Goal: Task Accomplishment & Management: Manage account settings

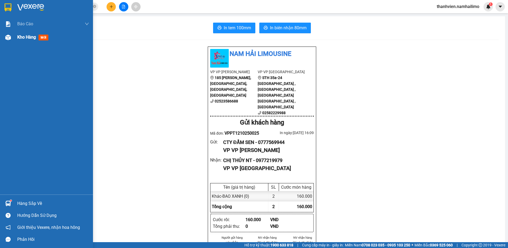
click at [20, 36] on span "Kho hàng" at bounding box center [26, 37] width 19 height 5
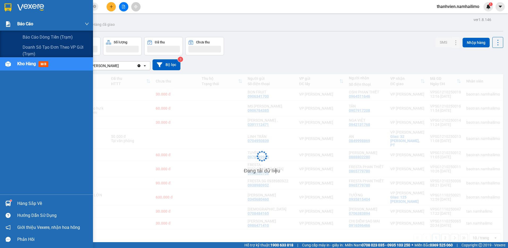
click at [35, 24] on div "Báo cáo" at bounding box center [53, 23] width 72 height 13
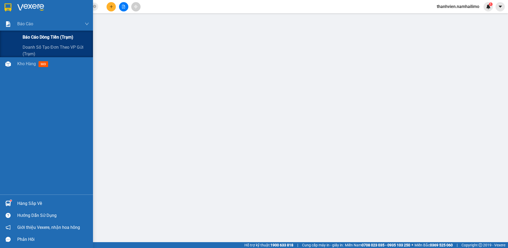
drag, startPoint x: 44, startPoint y: 36, endPoint x: 46, endPoint y: 33, distance: 3.7
click at [45, 36] on span "Báo cáo dòng tiền (trạm)" at bounding box center [48, 37] width 51 height 7
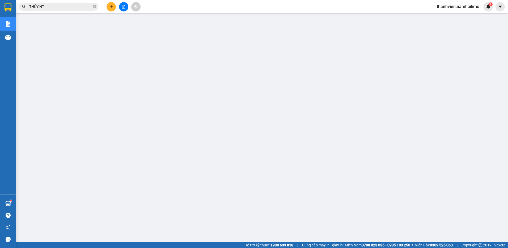
click at [467, 6] on span "thanhvien.namhailimo" at bounding box center [458, 6] width 51 height 7
click at [456, 15] on span "Đăng xuất" at bounding box center [461, 17] width 40 height 6
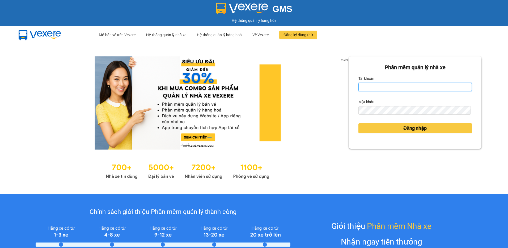
click at [366, 89] on input "Tài khoản" at bounding box center [416, 87] width 114 height 9
type input "thanhvien.namhailimo"
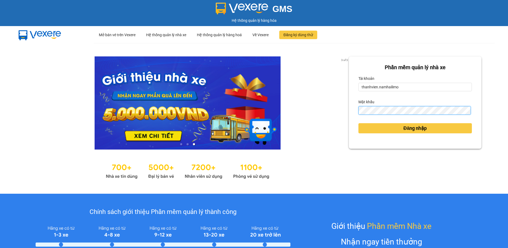
click at [359, 123] on button "Đăng nhập" at bounding box center [416, 128] width 114 height 10
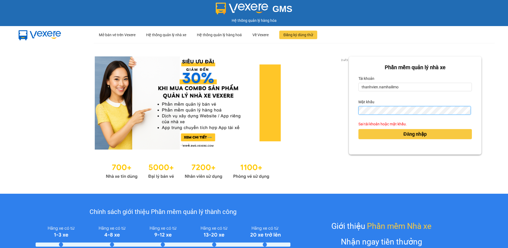
click at [359, 129] on button "Đăng nhập" at bounding box center [416, 134] width 114 height 10
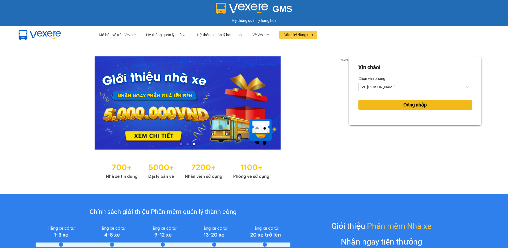
click at [405, 105] on span "Đăng nhập" at bounding box center [415, 104] width 23 height 7
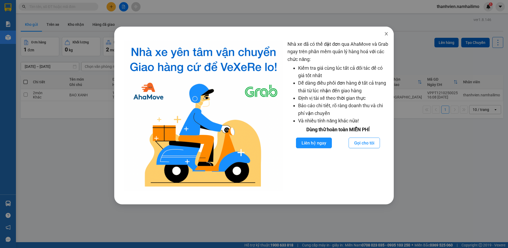
click at [387, 33] on icon "close" at bounding box center [386, 33] width 3 height 3
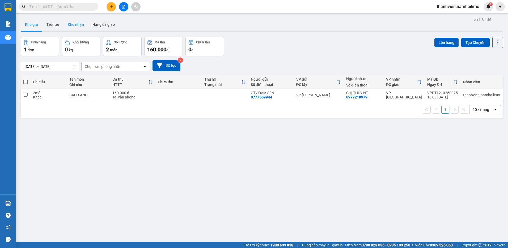
click at [78, 24] on button "Kho nhận" at bounding box center [76, 24] width 25 height 13
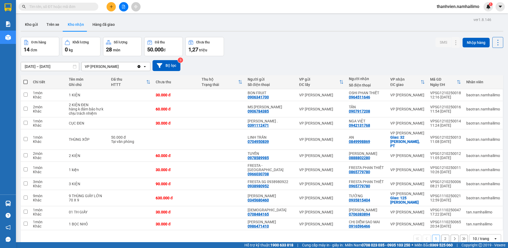
click at [462, 9] on span "thanhvien.namhailimo" at bounding box center [458, 6] width 51 height 7
click at [311, 41] on div "Đơn hàng 14 đơn Khối lượng 0 kg Số lượng 28 món Đã thu 50.000 đ Chưa thu 1,27 t…" at bounding box center [262, 46] width 483 height 19
click at [439, 8] on span "thanhvien.namhailimo" at bounding box center [458, 6] width 51 height 7
click at [446, 14] on span "Đăng xuất" at bounding box center [461, 17] width 40 height 6
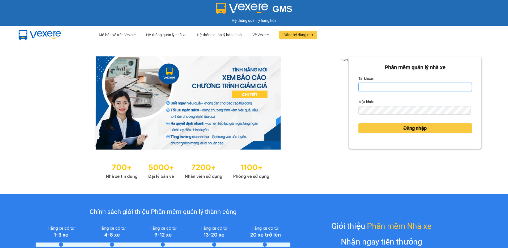
click at [380, 87] on input "Tài khoản" at bounding box center [416, 87] width 114 height 9
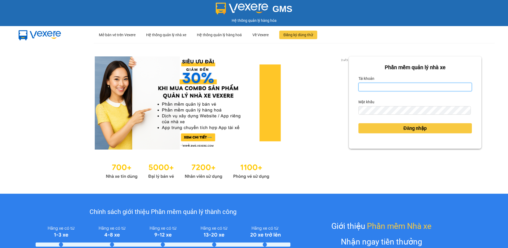
type input "vietdanh.namhailimo"
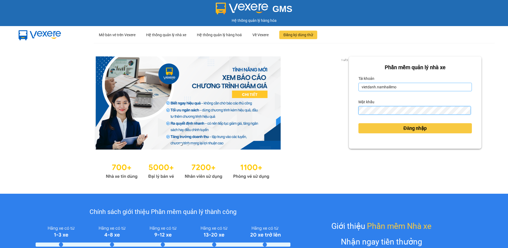
click at [359, 123] on button "Đăng nhập" at bounding box center [416, 128] width 114 height 10
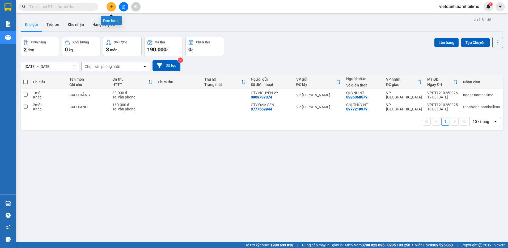
click at [114, 7] on button at bounding box center [111, 6] width 9 height 9
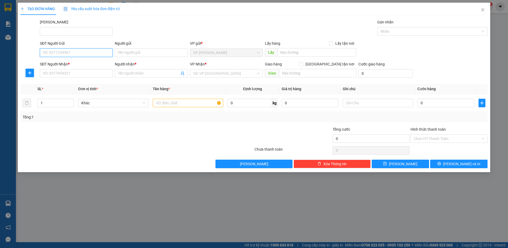
click at [83, 53] on input "SĐT Người Gửi" at bounding box center [76, 52] width 73 height 9
type input "0937108531"
click at [89, 64] on div "0937108531 - CHỊ THỦY" at bounding box center [76, 63] width 66 height 6
type input "CHỊ THỦY"
type input "0859383061"
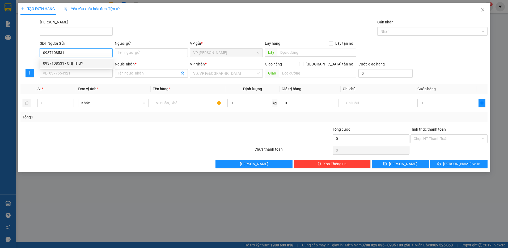
type input "CHỊ TRÚC"
type input "40.000"
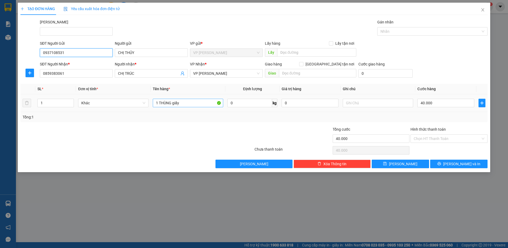
type input "0937108531"
click at [187, 102] on input "1 THÙNG giấy" at bounding box center [188, 103] width 70 height 9
type input "1 THÙNG TRẮNG"
click at [429, 138] on input "Hình thức thanh toán" at bounding box center [447, 139] width 67 height 8
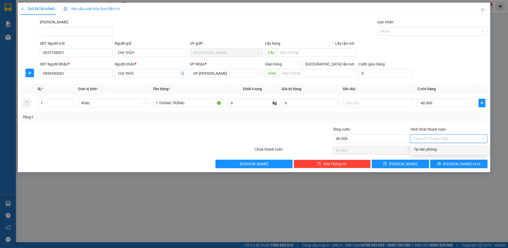
click at [437, 147] on div "Tại văn phòng" at bounding box center [449, 149] width 71 height 6
type input "0"
click at [442, 162] on button "[PERSON_NAME] và In" at bounding box center [458, 164] width 57 height 9
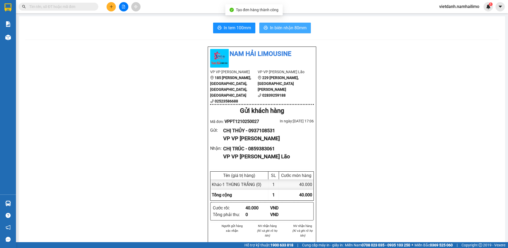
click at [296, 29] on span "In biên nhận 80mm" at bounding box center [288, 27] width 37 height 7
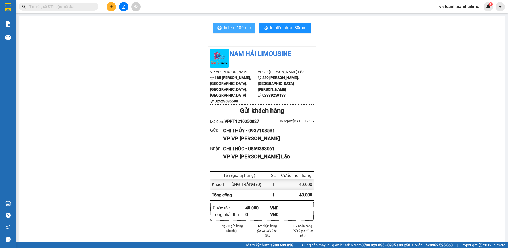
click at [245, 27] on span "In tem 100mm" at bounding box center [237, 27] width 27 height 7
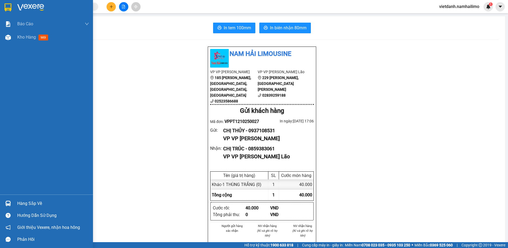
click at [9, 201] on img at bounding box center [8, 203] width 6 height 6
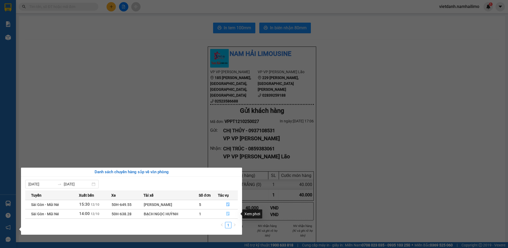
click at [230, 214] on icon "file-done" at bounding box center [228, 214] width 3 height 4
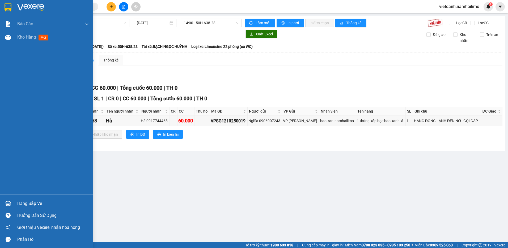
click at [12, 201] on div at bounding box center [7, 203] width 9 height 9
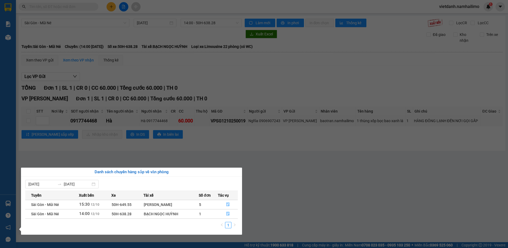
drag, startPoint x: 131, startPoint y: 153, endPoint x: 98, endPoint y: 148, distance: 32.6
click at [128, 153] on section "Kết quả tìm kiếm ( 0 ) Bộ lọc No Data vietdanh.namhailimo 1 Báo cáo Báo cáo dòn…" at bounding box center [254, 124] width 508 height 248
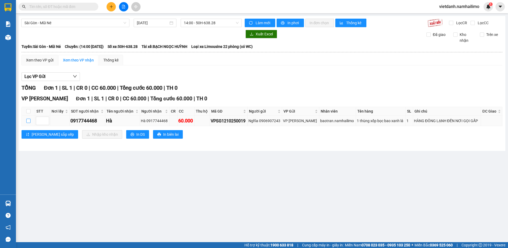
click at [29, 120] on input "checkbox" at bounding box center [28, 121] width 4 height 4
checkbox input "true"
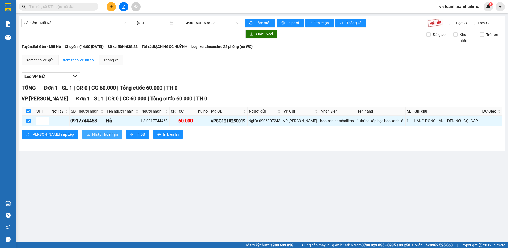
click at [92, 136] on span "Nhập kho nhận" at bounding box center [105, 134] width 26 height 6
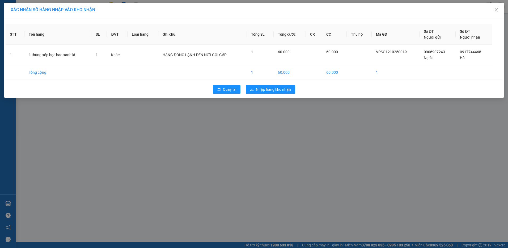
click at [276, 85] on div "Quay lại Nhập hàng kho nhận" at bounding box center [254, 89] width 497 height 14
click at [277, 88] on span "Nhập hàng kho nhận" at bounding box center [273, 89] width 35 height 6
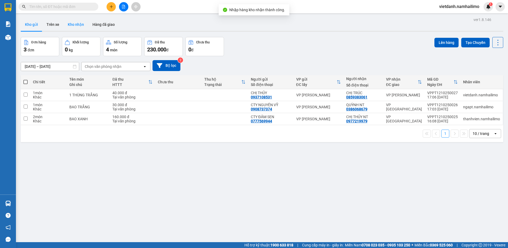
click at [70, 26] on button "Kho nhận" at bounding box center [76, 24] width 25 height 13
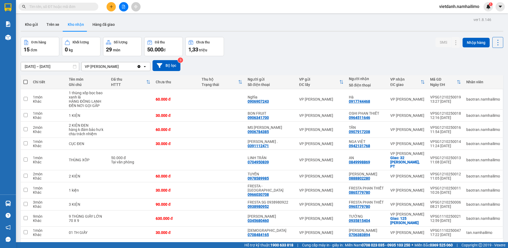
click at [443, 243] on button "2" at bounding box center [446, 247] width 8 height 8
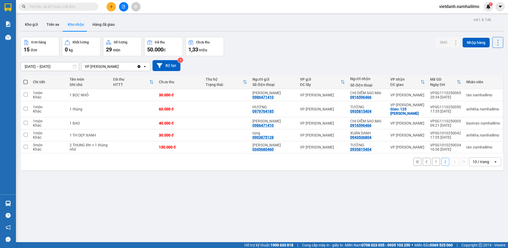
click at [432, 160] on button "1" at bounding box center [436, 162] width 8 height 8
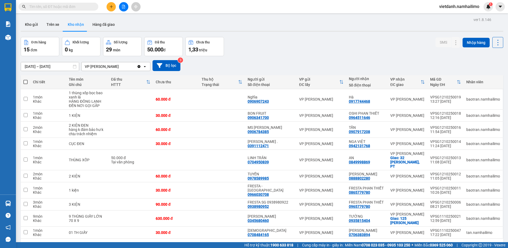
drag, startPoint x: 163, startPoint y: 236, endPoint x: 152, endPoint y: 241, distance: 12.7
click at [163, 242] on div "1 2 10 / trang open" at bounding box center [262, 246] width 479 height 9
click at [108, 25] on button "Hàng đã giao" at bounding box center [103, 24] width 31 height 13
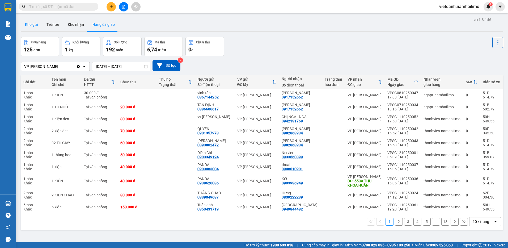
click at [35, 25] on button "Kho gửi" at bounding box center [32, 24] width 22 height 13
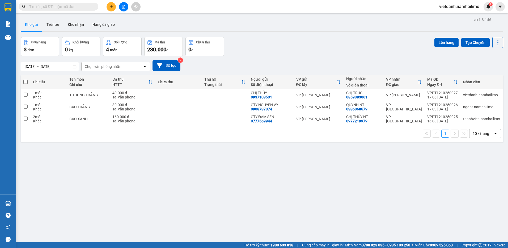
click at [113, 6] on button at bounding box center [111, 6] width 9 height 9
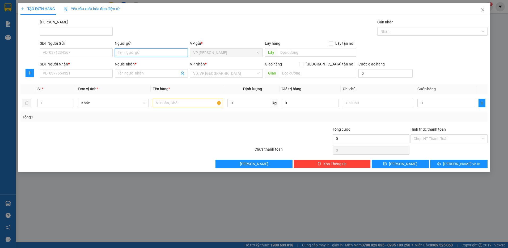
click at [126, 55] on input "Người gửi" at bounding box center [151, 52] width 73 height 9
type input "d"
click at [129, 55] on input "đA" at bounding box center [151, 52] width 73 height 9
type input "D"
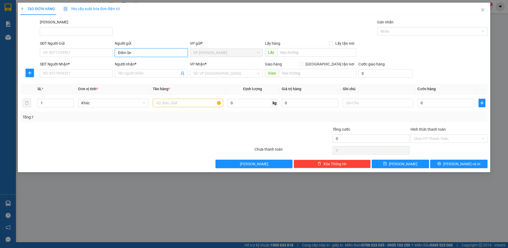
type input "Đầm Sen"
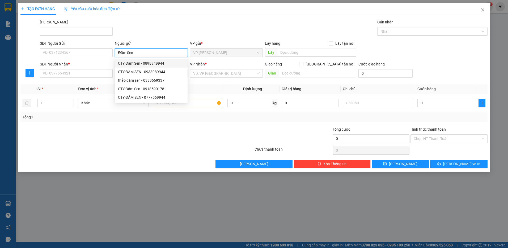
click at [136, 63] on div "CTY Đầm Sen - 0898949944" at bounding box center [151, 63] width 66 height 6
type input "0898949944"
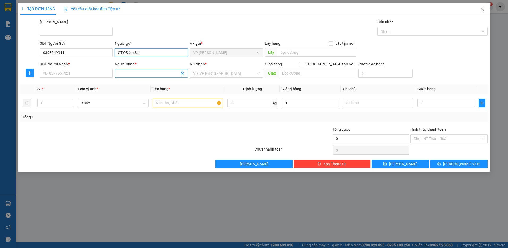
type input "CTY Đầm Sen"
click at [126, 76] on input "Người nhận *" at bounding box center [148, 73] width 61 height 6
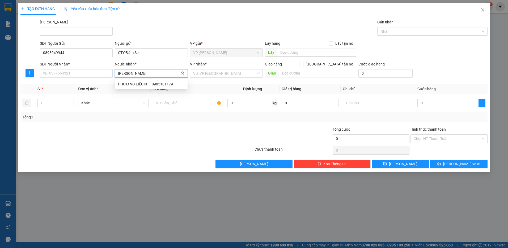
type input "[PERSON_NAME]"
click at [161, 79] on div "5446215 PHƯƠNG LIỄU NT - 0905181179" at bounding box center [151, 84] width 73 height 11
click at [160, 85] on th "Tên hàng *" at bounding box center [188, 89] width 75 height 10
click at [156, 73] on input "[PERSON_NAME]" at bounding box center [148, 73] width 61 height 6
click at [153, 83] on div "PHƯƠNG LIỄU NT - 0905181179" at bounding box center [151, 84] width 66 height 6
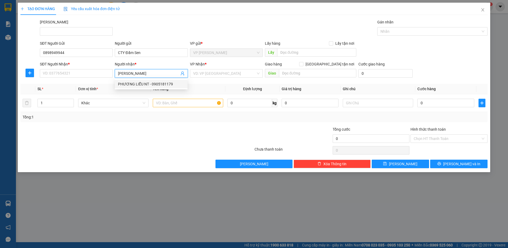
type input "0905181179"
type input "PHƯƠNG LIỄU NT"
click at [174, 103] on input "text" at bounding box center [188, 103] width 70 height 9
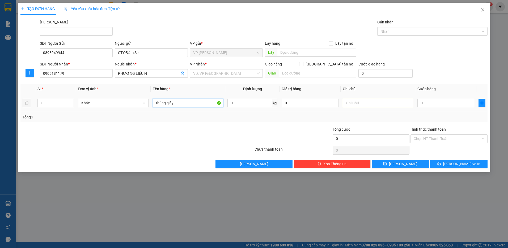
type input "thùng giấy"
click at [352, 102] on input "text" at bounding box center [378, 103] width 70 height 9
type input "HS Khô"
click at [204, 72] on input "search" at bounding box center [224, 73] width 63 height 8
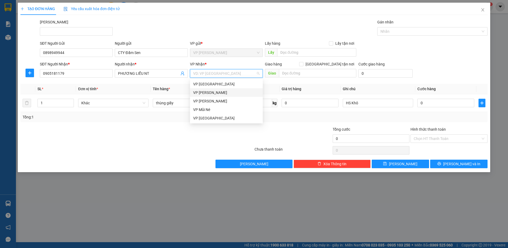
click at [204, 91] on div "VP [PERSON_NAME]" at bounding box center [226, 93] width 66 height 6
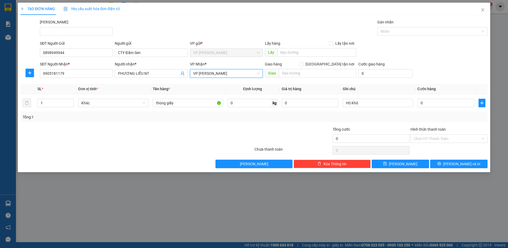
click at [205, 74] on span "VP [PERSON_NAME]" at bounding box center [226, 73] width 66 height 8
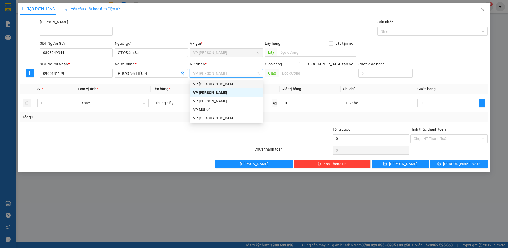
click at [208, 85] on div "VP [GEOGRAPHIC_DATA]" at bounding box center [226, 84] width 66 height 6
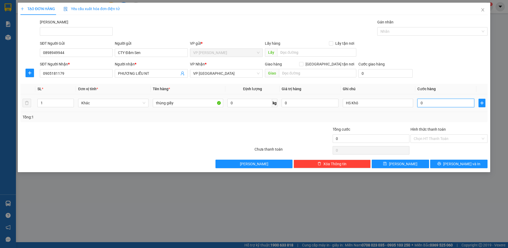
click at [422, 104] on input "0" at bounding box center [446, 103] width 57 height 9
type input "5"
type input "50"
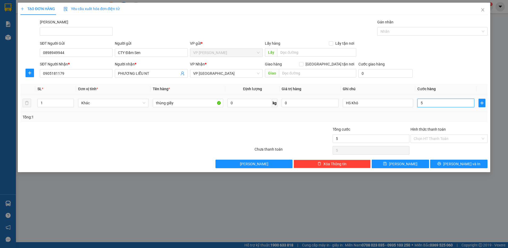
type input "50"
type input "50.000"
click at [426, 137] on input "Hình thức thanh toán" at bounding box center [447, 139] width 67 height 8
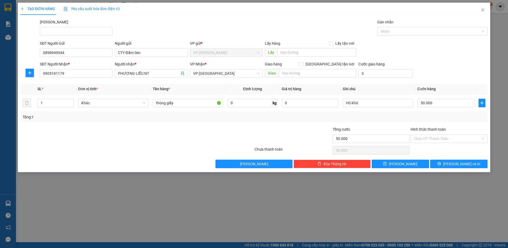
click at [391, 123] on div "Transit Pickup Surcharge Ids Transit Deliver Surcharge Ids Transit Deliver Surc…" at bounding box center [253, 93] width 467 height 149
drag, startPoint x: 451, startPoint y: 137, endPoint x: 449, endPoint y: 140, distance: 3.9
click at [450, 137] on input "Hình thức thanh toán" at bounding box center [447, 139] width 67 height 8
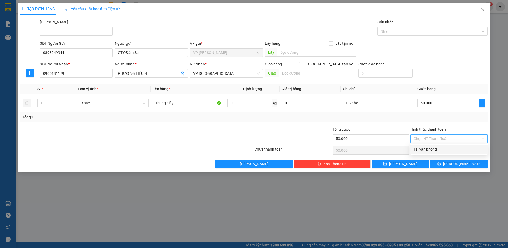
click at [441, 149] on div "Tại văn phòng" at bounding box center [449, 149] width 71 height 6
type input "0"
click at [451, 168] on div "TẠO ĐƠN HÀNG Yêu cầu xuất hóa đơn điện tử Transit Pickup Surcharge Ids Transit …" at bounding box center [254, 87] width 473 height 169
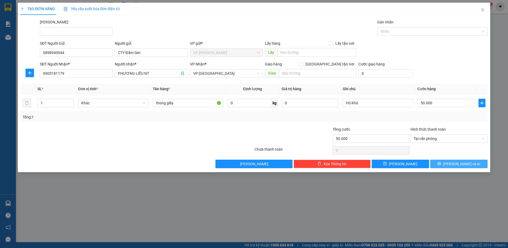
click at [456, 165] on span "[PERSON_NAME] và In" at bounding box center [461, 164] width 37 height 6
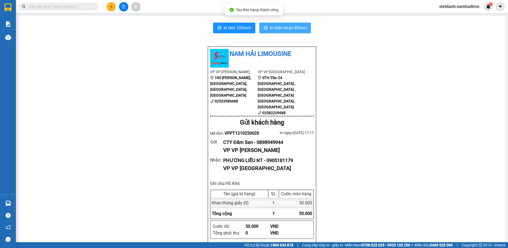
click at [287, 32] on button "In biên nhận 80mm" at bounding box center [286, 28] width 52 height 11
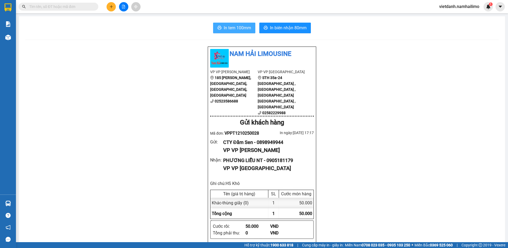
click at [237, 28] on span "In tem 100mm" at bounding box center [237, 27] width 27 height 7
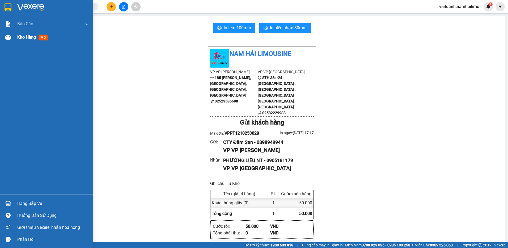
click at [14, 34] on div "Kho hàng mới" at bounding box center [46, 37] width 93 height 13
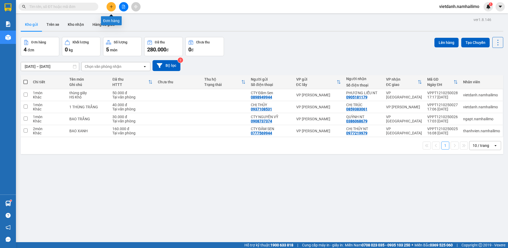
click at [112, 5] on icon "plus" at bounding box center [112, 7] width 4 height 4
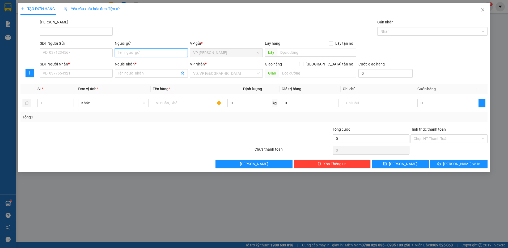
click at [122, 53] on input "Người gửi" at bounding box center [151, 52] width 73 height 9
type input "H"
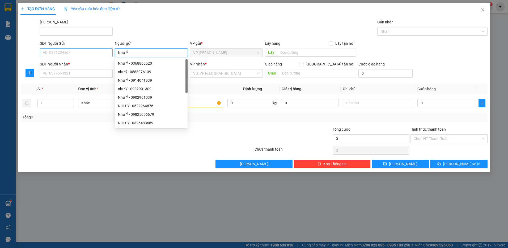
type input "Như Ý"
click at [97, 57] on input "SĐT Người Gửi" at bounding box center [76, 52] width 73 height 9
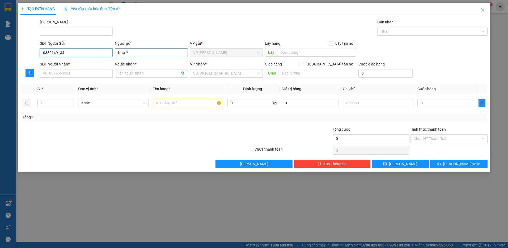
type input "0332149134"
click at [142, 50] on input "Như Ý" at bounding box center [151, 52] width 73 height 9
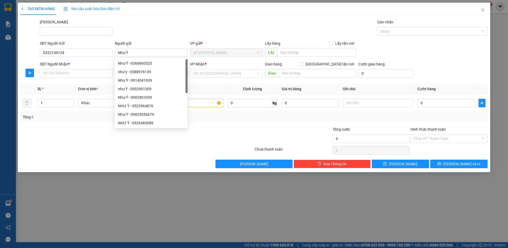
click at [152, 45] on div "Người gửi" at bounding box center [151, 43] width 73 height 6
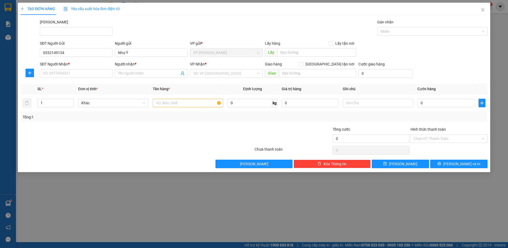
click at [155, 32] on div "[PERSON_NAME]" at bounding box center [264, 28] width 450 height 19
click at [146, 71] on input "Người nhận *" at bounding box center [148, 73] width 61 height 6
paste input "Như Ý"
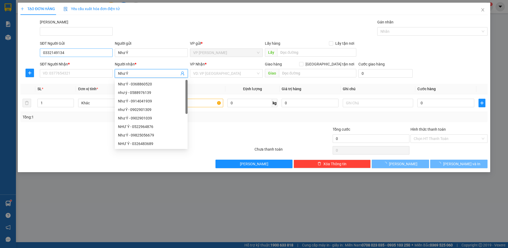
type input "Như Ý"
click at [71, 50] on input "0332149134" at bounding box center [76, 52] width 73 height 9
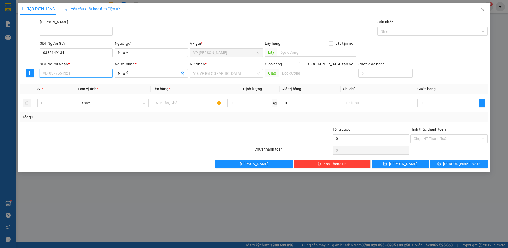
click at [72, 71] on input "SĐT Người Nhận *" at bounding box center [76, 73] width 73 height 9
paste input "0332149134"
type input "0332149134"
click at [172, 103] on input "text" at bounding box center [188, 103] width 70 height 9
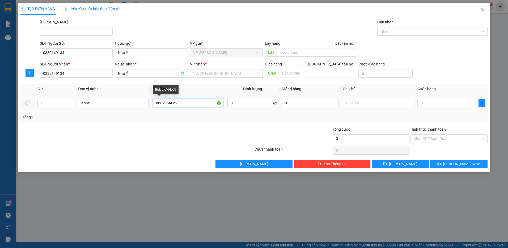
click at [194, 99] on input "86B2-744.69" at bounding box center [188, 103] width 70 height 9
click at [156, 102] on input "86B2-744.69" at bounding box center [188, 103] width 70 height 9
click at [199, 105] on input "BS:86B2-744.69" at bounding box center [188, 103] width 70 height 9
click at [156, 103] on input "BS:86B2-744.69" at bounding box center [188, 103] width 70 height 9
type input "xe vison BS:86B2-744.69"
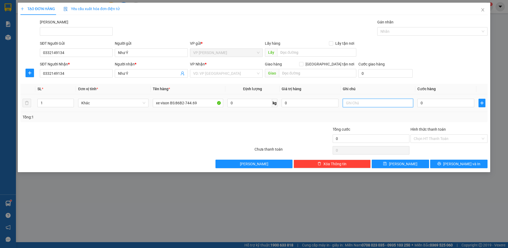
click at [349, 105] on input "text" at bounding box center [378, 103] width 70 height 9
click at [453, 102] on input "0" at bounding box center [446, 103] width 57 height 9
type input "3"
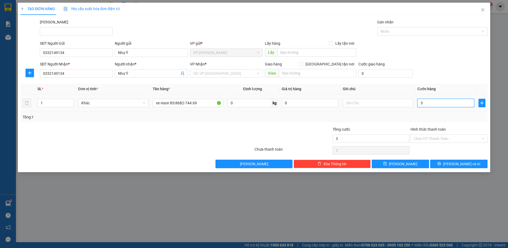
type input "30"
type input "300"
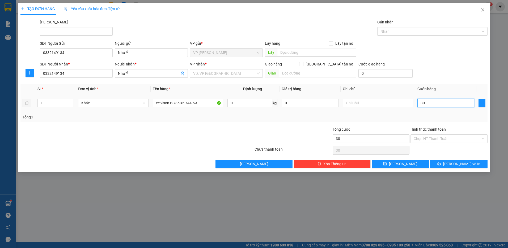
type input "300"
type input "300.000"
click at [450, 137] on input "Hình thức thanh toán" at bounding box center [447, 139] width 67 height 8
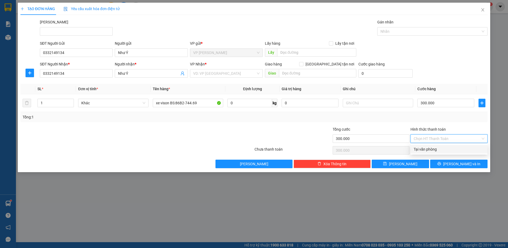
click at [438, 150] on div "Tại văn phòng" at bounding box center [449, 149] width 71 height 6
type input "0"
click at [441, 166] on span "printer" at bounding box center [440, 164] width 4 height 4
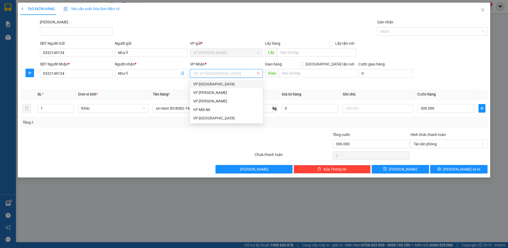
click at [205, 71] on input "search" at bounding box center [224, 73] width 63 height 8
click at [212, 91] on div "VP [PERSON_NAME]" at bounding box center [226, 93] width 66 height 6
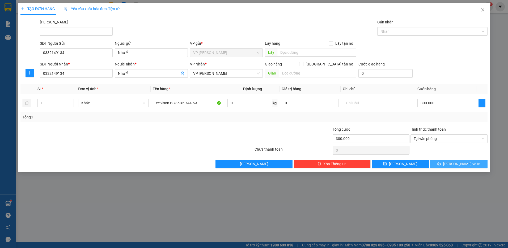
click at [447, 165] on button "[PERSON_NAME] và In" at bounding box center [458, 164] width 57 height 9
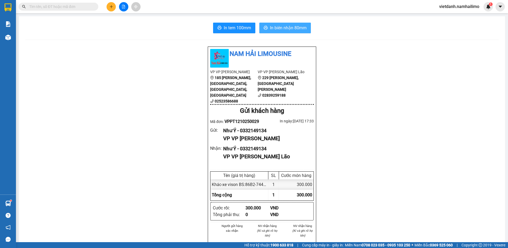
click at [300, 30] on span "In biên nhận 80mm" at bounding box center [288, 27] width 37 height 7
click at [228, 27] on span "In tem 100mm" at bounding box center [237, 27] width 27 height 7
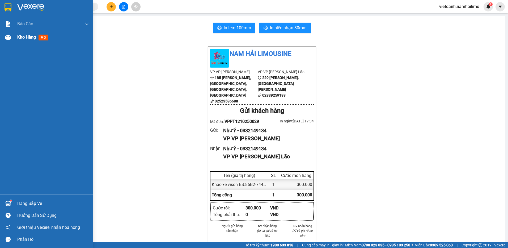
click at [12, 39] on div at bounding box center [7, 37] width 9 height 9
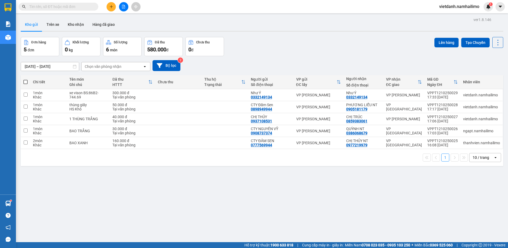
click at [186, 188] on div "ver 1.8.146 Kho gửi Trên xe Kho nhận Hàng đã giao Đơn hàng 5 đơn Khối lượng 0 k…" at bounding box center [262, 140] width 487 height 248
click at [78, 27] on button "Kho nhận" at bounding box center [76, 24] width 25 height 13
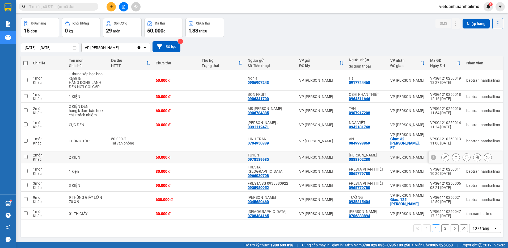
scroll to position [24, 0]
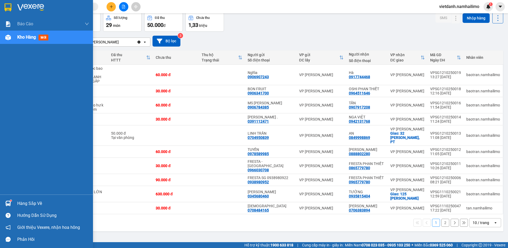
click at [29, 206] on div "Hàng sắp về" at bounding box center [53, 203] width 72 height 8
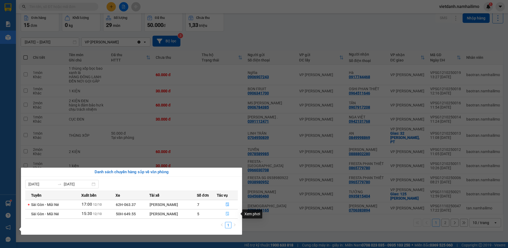
click at [228, 213] on icon "file-done" at bounding box center [228, 214] width 4 height 4
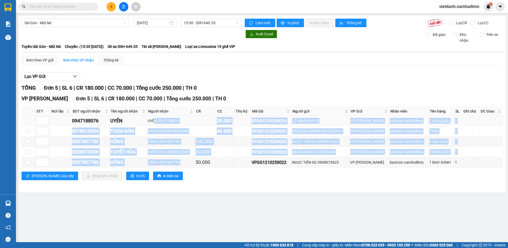
drag, startPoint x: 193, startPoint y: 165, endPoint x: 156, endPoint y: 119, distance: 59.0
click at [156, 119] on tbody "0947188076 UYÊN UYÊN 0947188076 30.000 VPSG1210250024 LỆ 0962490918 VP [PERSON_…" at bounding box center [262, 142] width 481 height 52
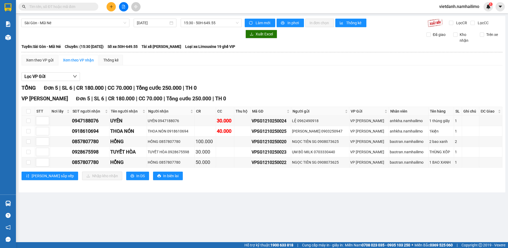
drag, startPoint x: 156, startPoint y: 119, endPoint x: 245, endPoint y: 187, distance: 112.3
click at [245, 187] on td "Xem theo VP gửi Xem theo VP nhận Thống kê Lọc VP Gửi TỔNG Đơn 5 | SL 6 | CR 18…" at bounding box center [262, 121] width 482 height 132
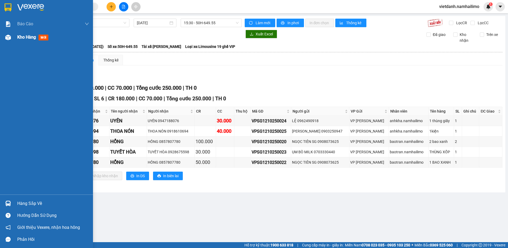
click at [23, 36] on span "Kho hàng" at bounding box center [26, 37] width 19 height 5
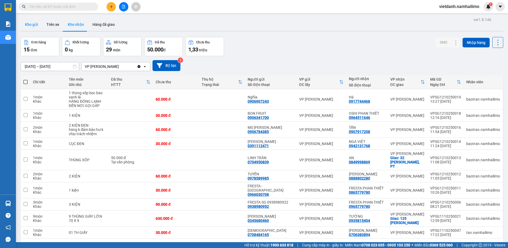
click at [36, 20] on button "Kho gửi" at bounding box center [32, 24] width 22 height 13
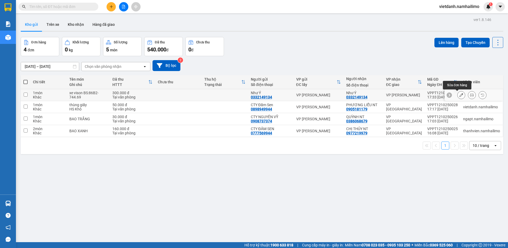
click at [460, 94] on icon at bounding box center [462, 95] width 4 height 4
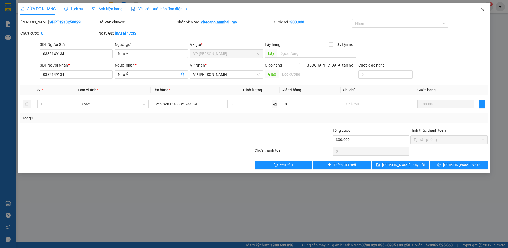
drag, startPoint x: 486, startPoint y: 11, endPoint x: 485, endPoint y: 14, distance: 3.2
click at [486, 12] on span "Close" at bounding box center [483, 10] width 15 height 15
